Goal: Transaction & Acquisition: Purchase product/service

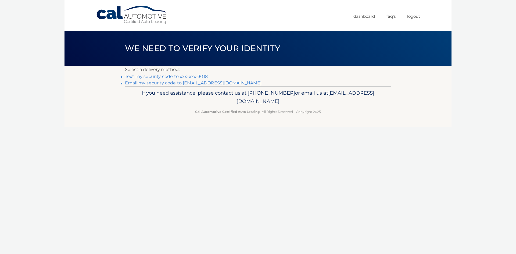
drag, startPoint x: 0, startPoint y: 0, endPoint x: 136, endPoint y: 77, distance: 156.3
click at [136, 77] on link "Text my security code to xxx-xxx-3018" at bounding box center [166, 76] width 83 height 5
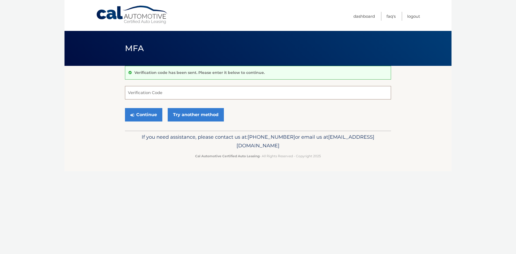
click at [200, 94] on input "Verification Code" at bounding box center [258, 92] width 266 height 13
type input "694320"
click at [132, 121] on button "Continue" at bounding box center [143, 114] width 37 height 13
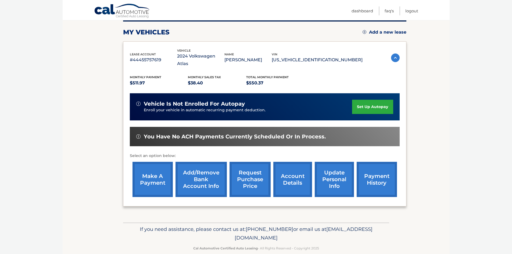
scroll to position [72, 0]
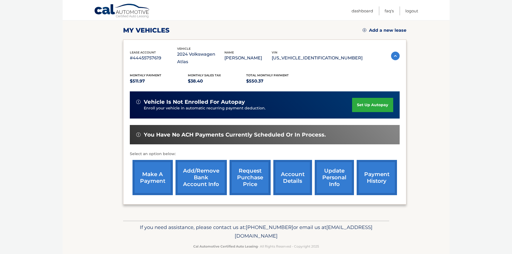
click at [149, 175] on link "make a payment" at bounding box center [152, 177] width 40 height 35
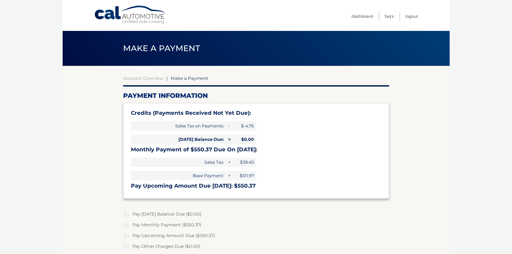
select select "ZmU1ZTZiMDQtZDVkOS00MmMwLWE0MDMtZWU5NTMyNjlhNWZk"
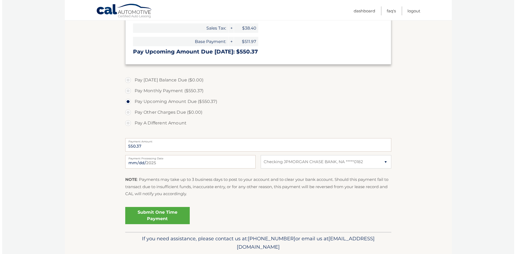
scroll to position [134, 0]
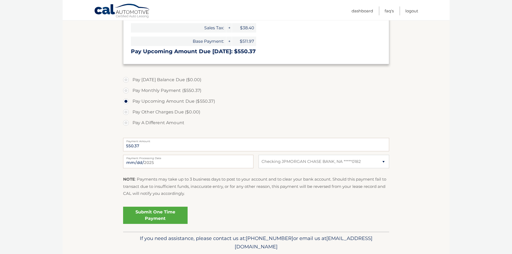
click at [138, 217] on link "Submit One Time Payment" at bounding box center [155, 215] width 64 height 17
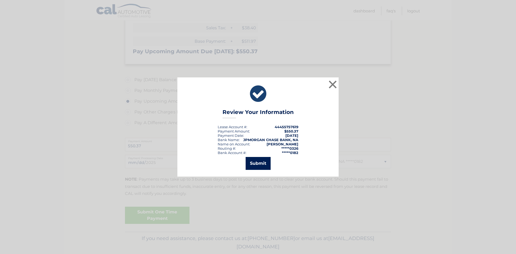
click at [255, 167] on button "Submit" at bounding box center [258, 163] width 25 height 13
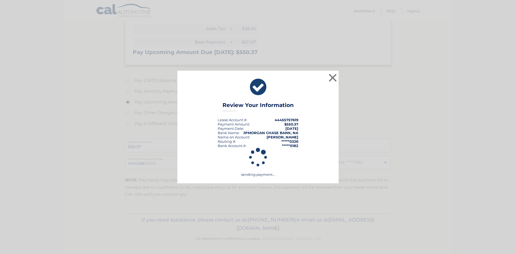
scroll to position [134, 0]
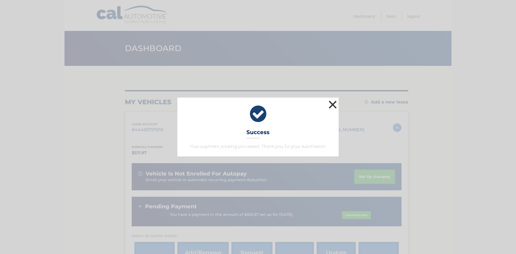
click at [334, 103] on button "×" at bounding box center [332, 104] width 11 height 11
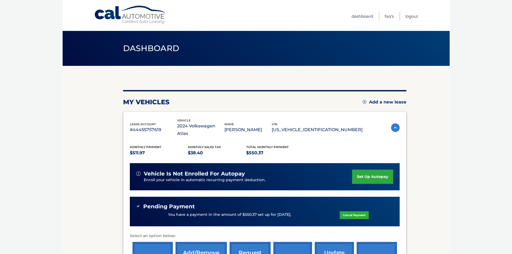
click at [359, 16] on link "Dashboard" at bounding box center [361, 16] width 21 height 9
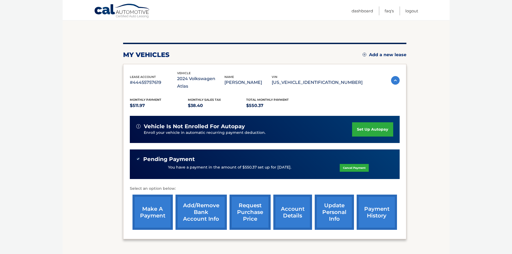
scroll to position [54, 0]
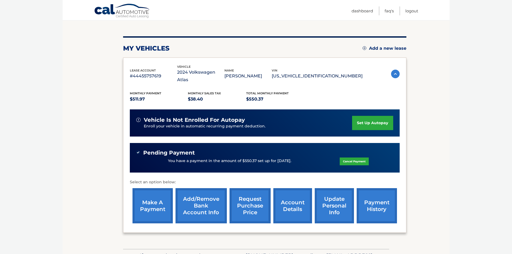
click at [254, 200] on link "request purchase price" at bounding box center [249, 205] width 41 height 35
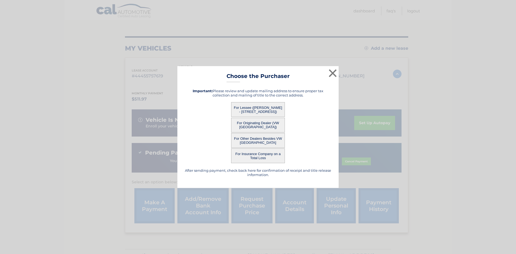
click at [268, 110] on button "For Lessee ([PERSON_NAME] - [STREET_ADDRESS])" at bounding box center [258, 109] width 54 height 15
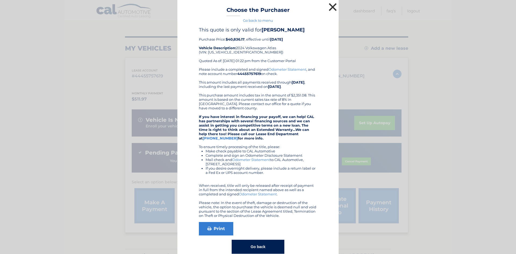
click at [329, 10] on button "×" at bounding box center [332, 7] width 11 height 11
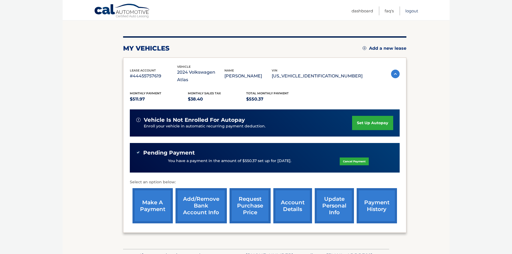
click at [410, 11] on link "Logout" at bounding box center [411, 10] width 13 height 9
